Goal: Information Seeking & Learning: Learn about a topic

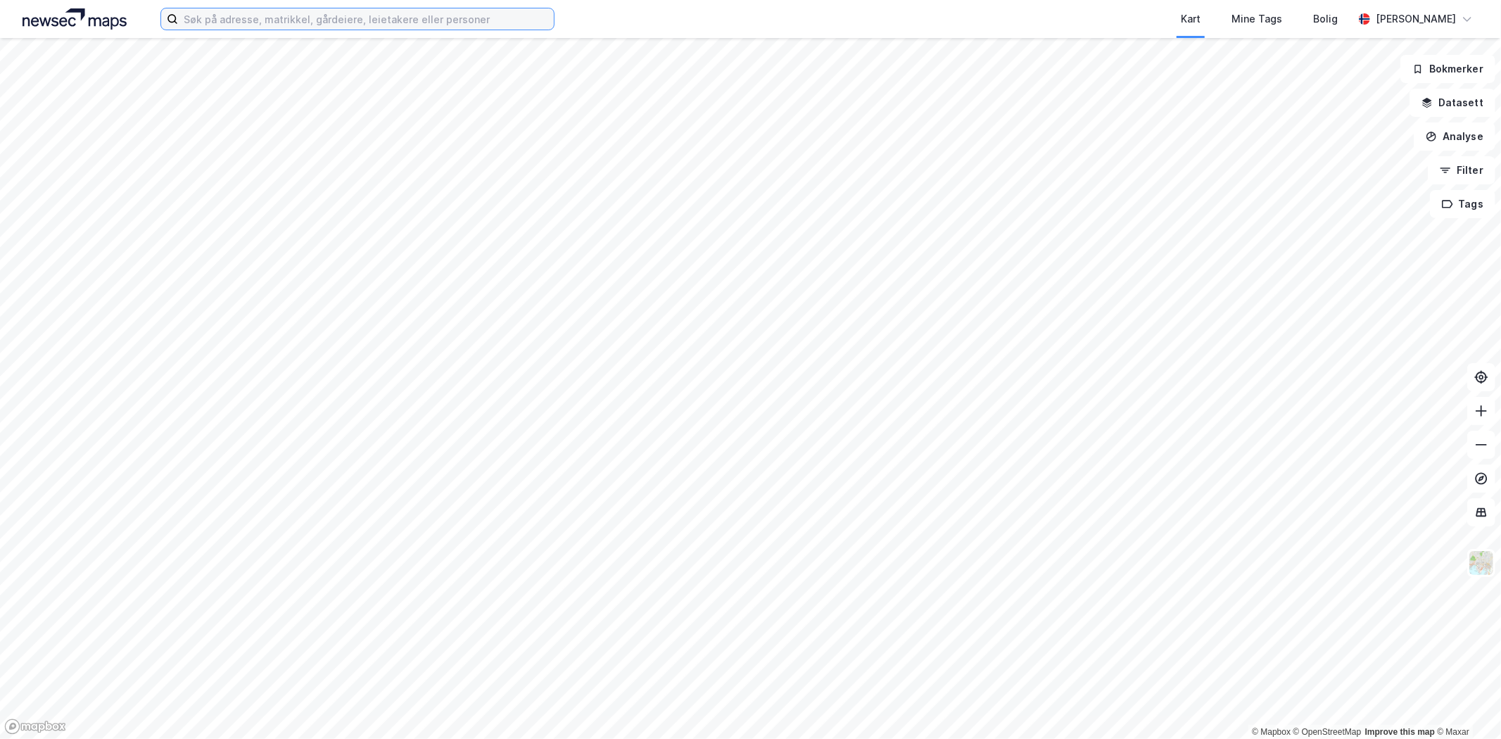
click at [236, 26] on input at bounding box center [366, 18] width 376 height 21
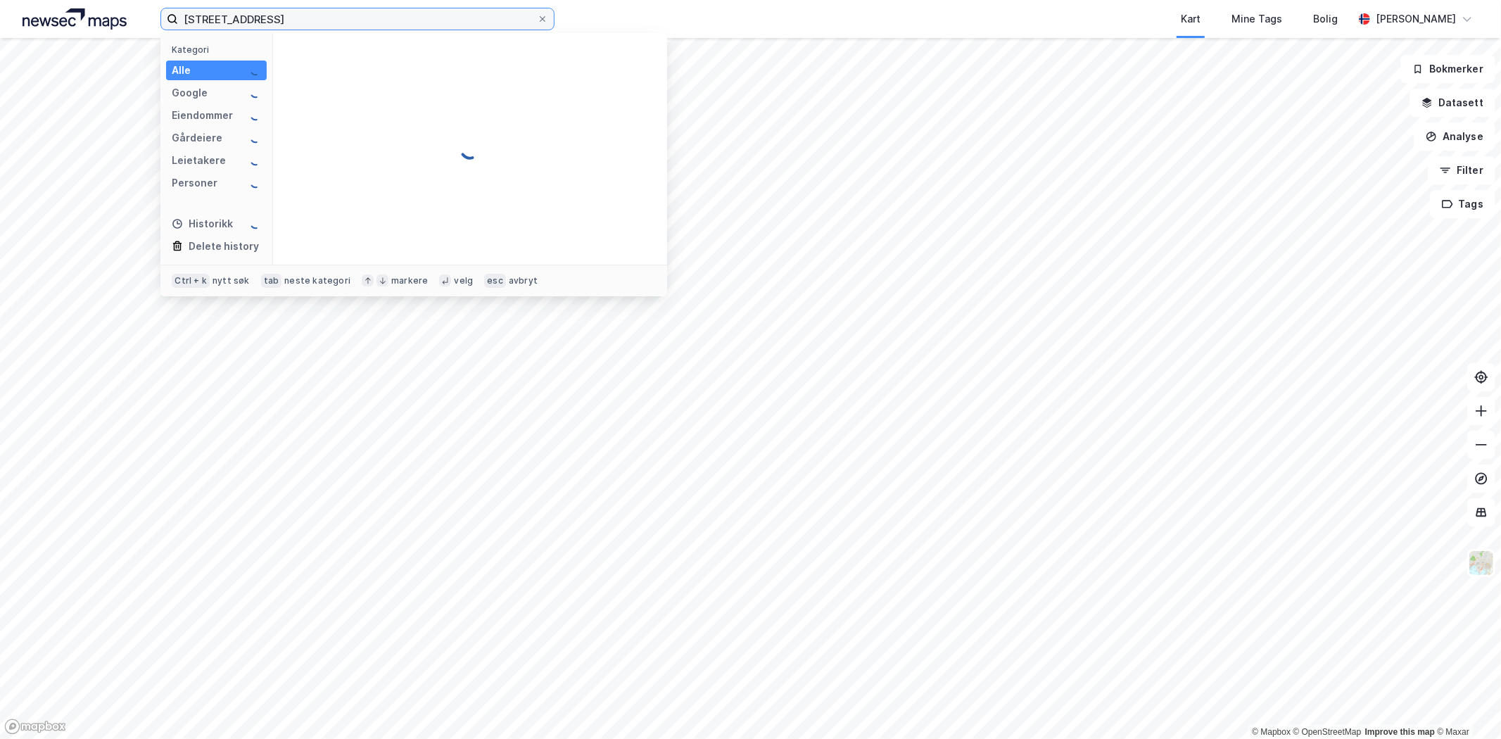
type input "[STREET_ADDRESS]"
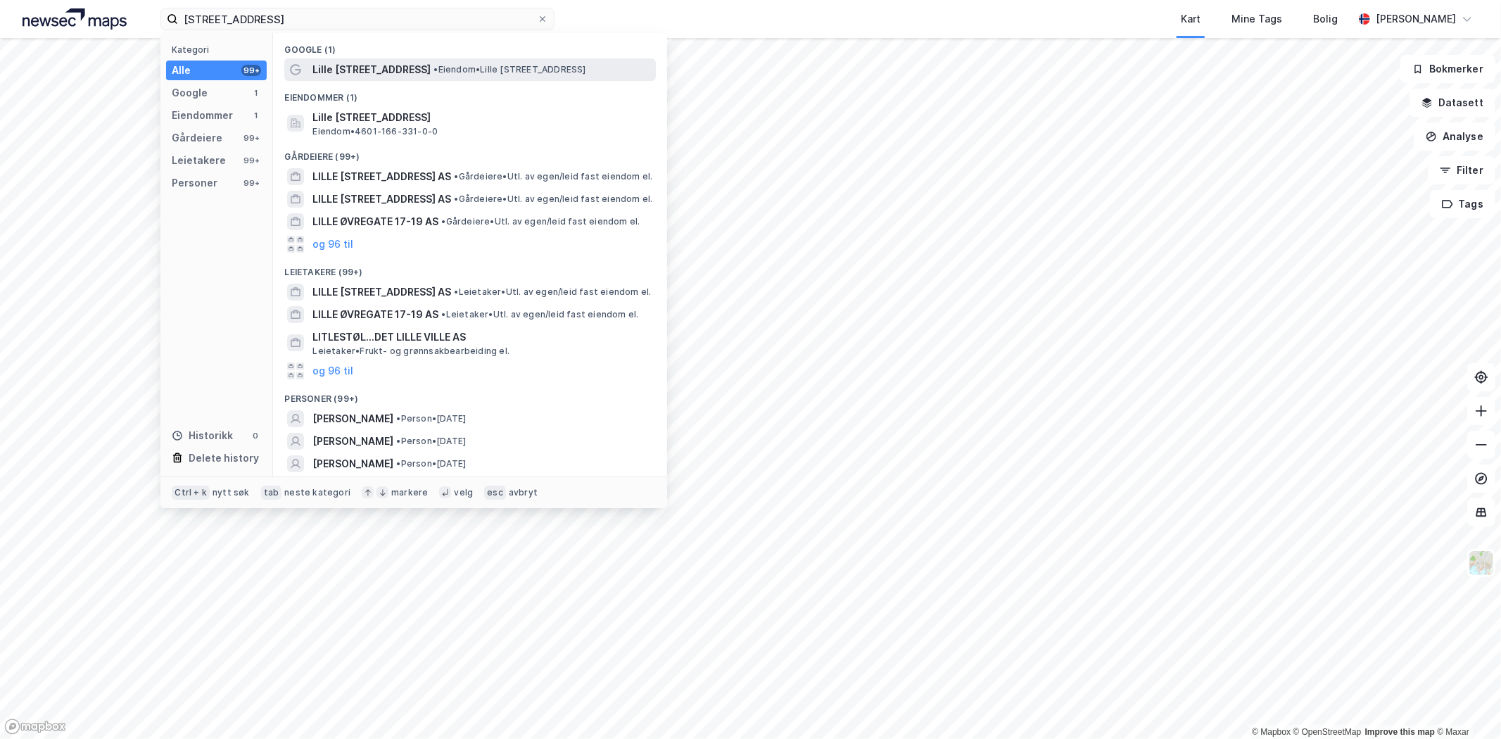
click at [388, 65] on span "Lille [STREET_ADDRESS]" at bounding box center [372, 69] width 118 height 17
